Goal: Transaction & Acquisition: Download file/media

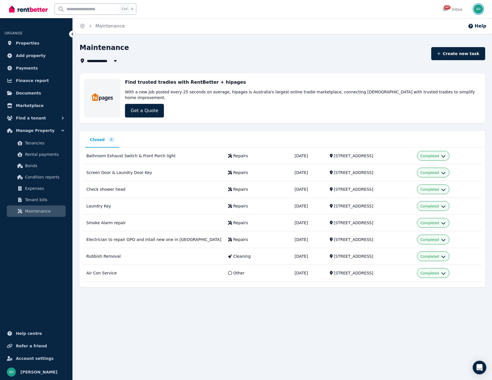
click at [480, 7] on img "button" at bounding box center [478, 9] width 9 height 9
click at [453, 42] on link "Billing" at bounding box center [443, 42] width 30 height 10
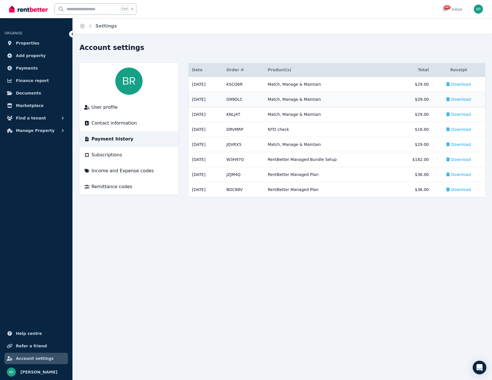
click at [460, 101] on span "Download" at bounding box center [461, 100] width 20 height 6
click at [463, 85] on span "Download" at bounding box center [461, 84] width 20 height 6
click at [463, 84] on span "Download" at bounding box center [461, 84] width 20 height 6
